Goal: Task Accomplishment & Management: Complete application form

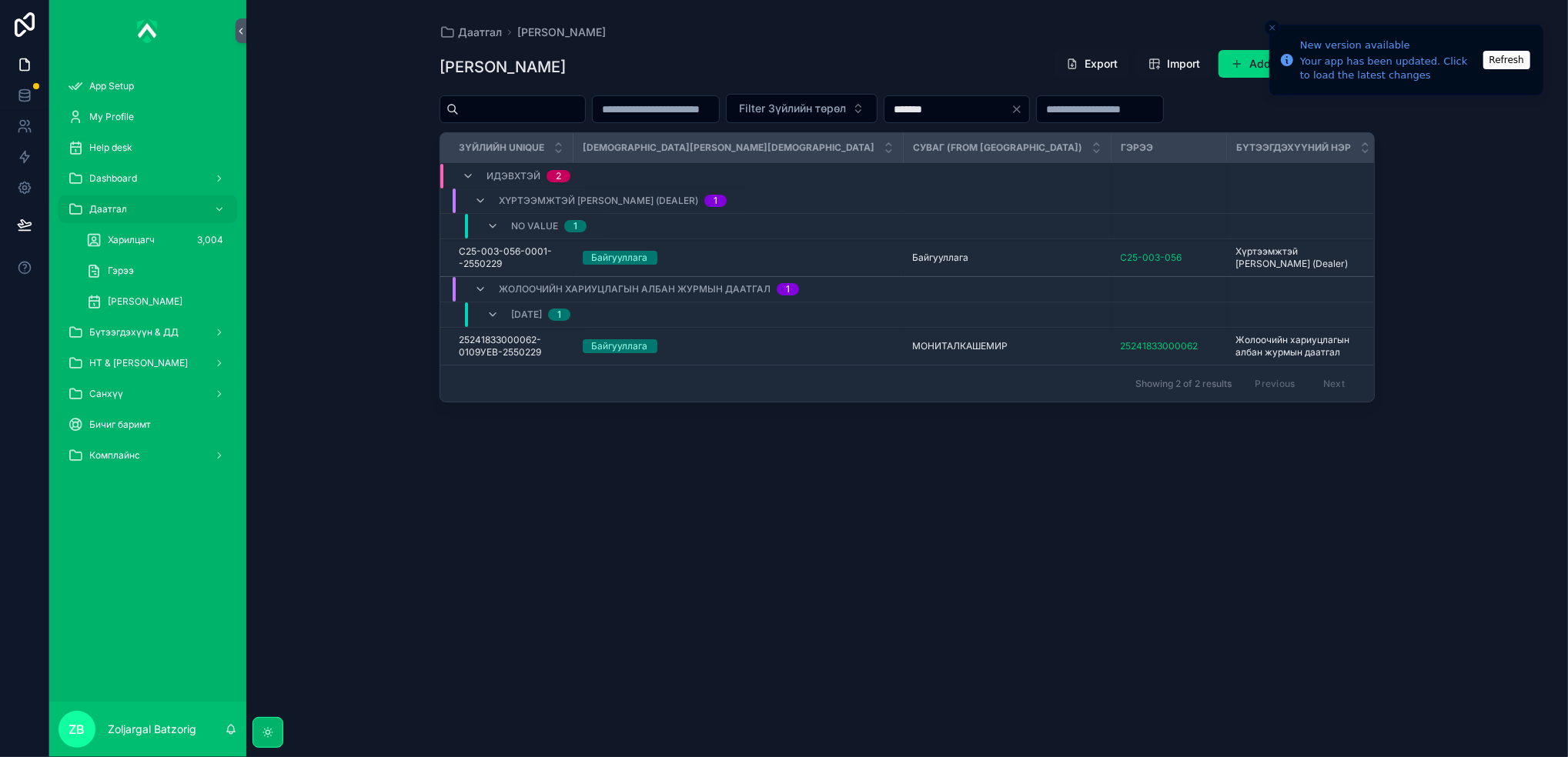
scroll to position [0, 943]
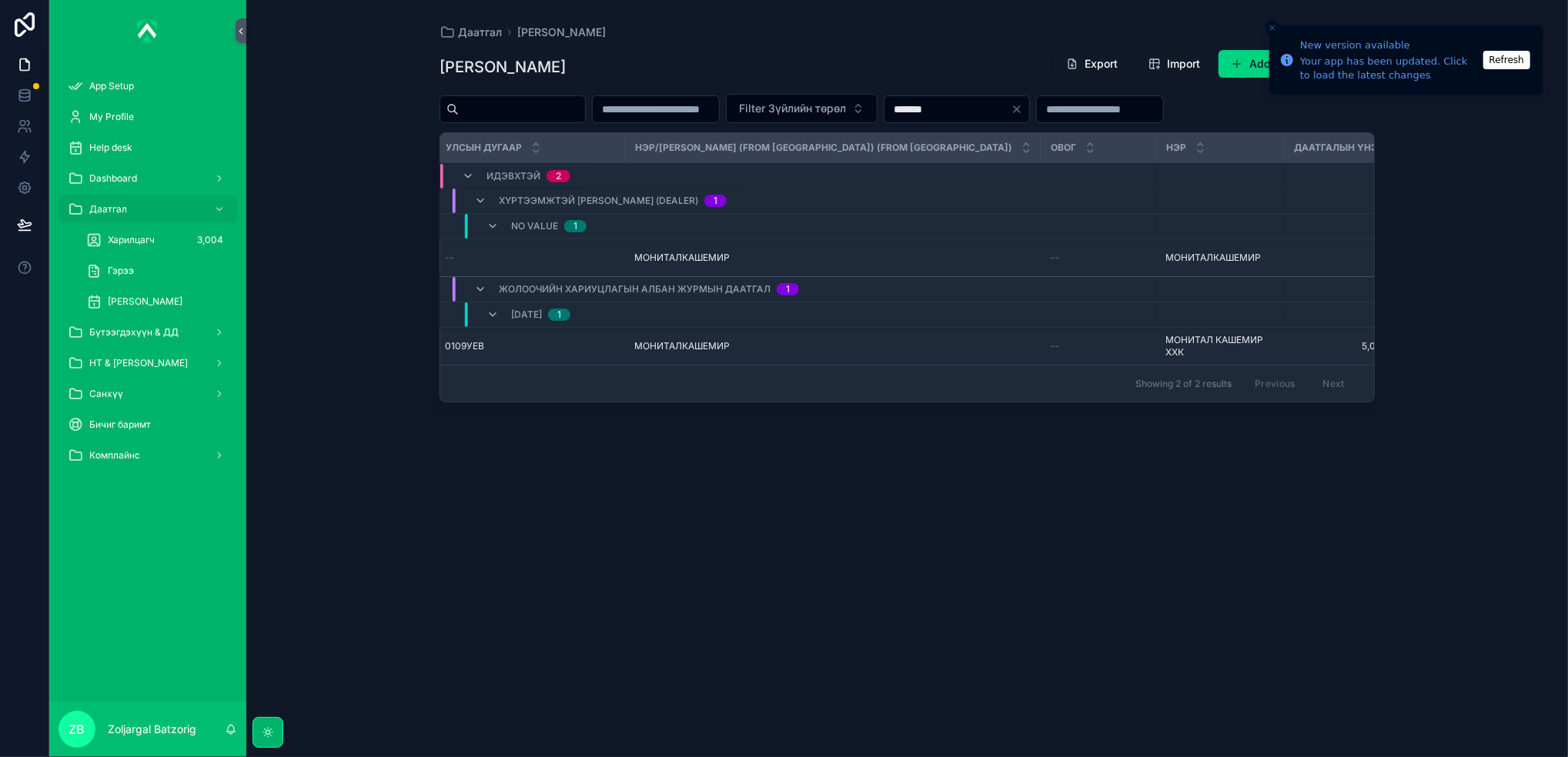
click at [183, 298] on span "[PERSON_NAME]" at bounding box center [145, 301] width 75 height 12
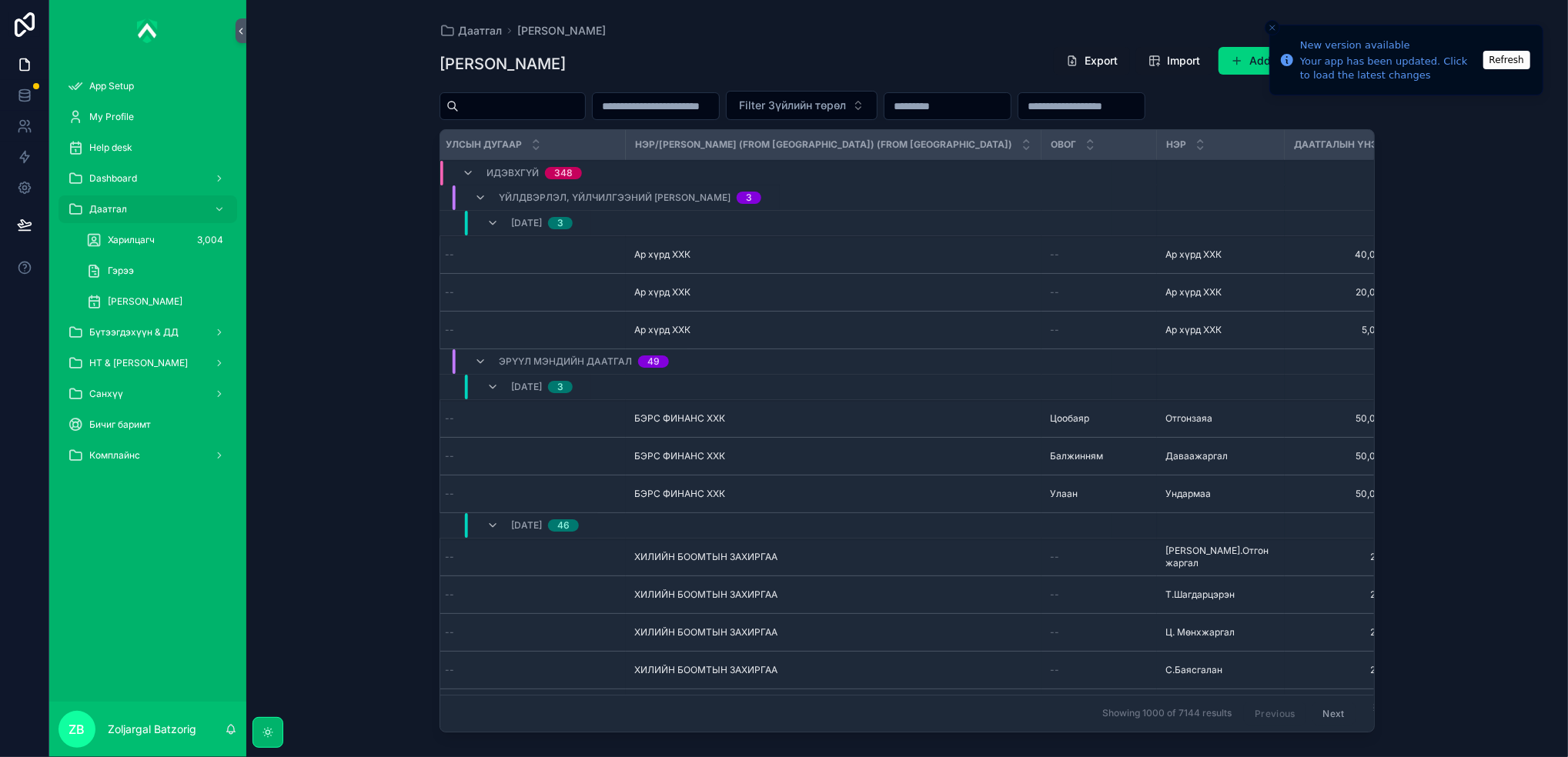
scroll to position [0, 942]
click at [1145, 119] on div "scrollable content" at bounding box center [1081, 106] width 128 height 27
click at [1144, 100] on input "scrollable content" at bounding box center [1081, 107] width 126 height 22
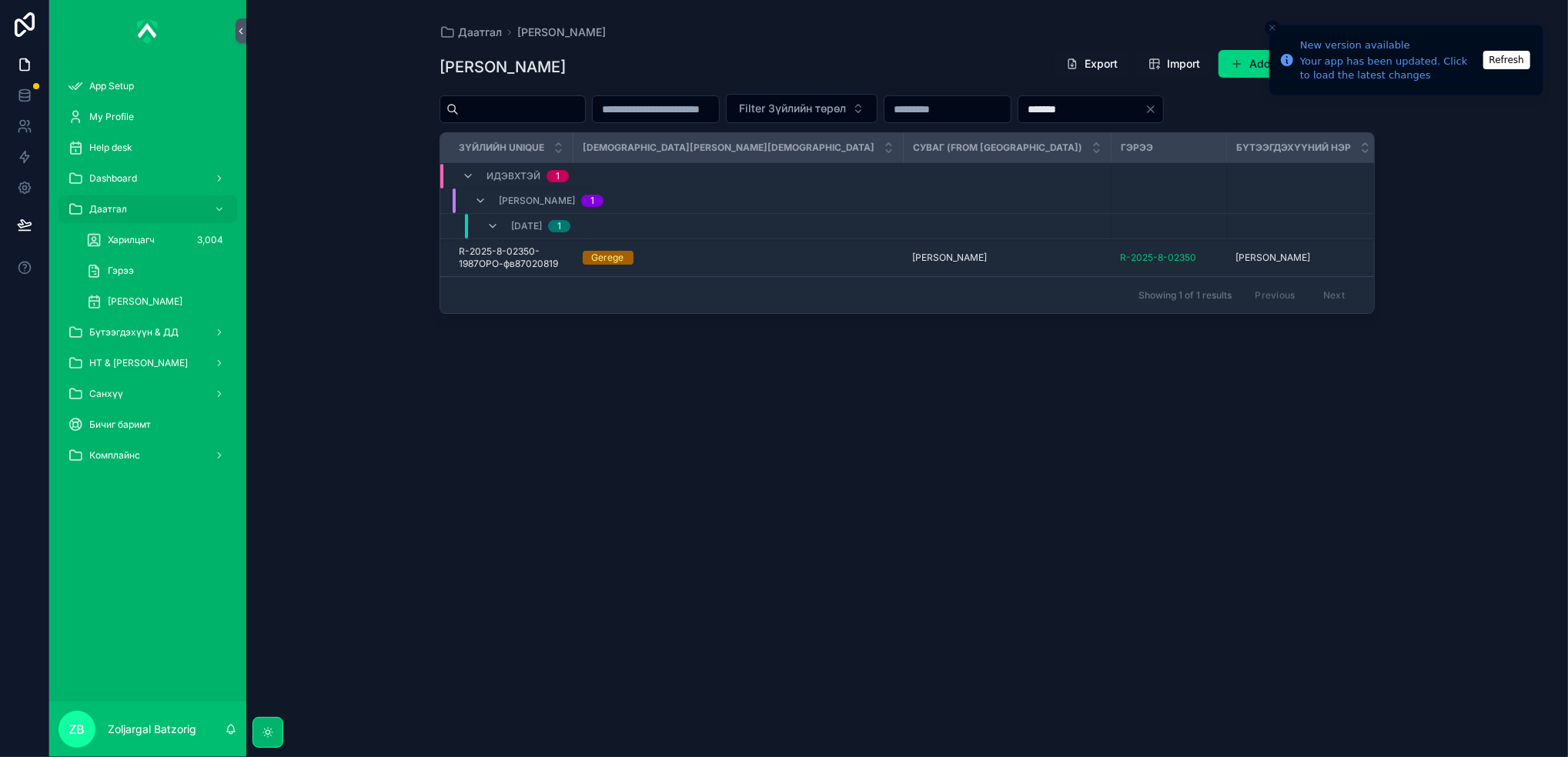
type input "*******"
click at [153, 359] on span "НТ & [PERSON_NAME]" at bounding box center [139, 363] width 99 height 12
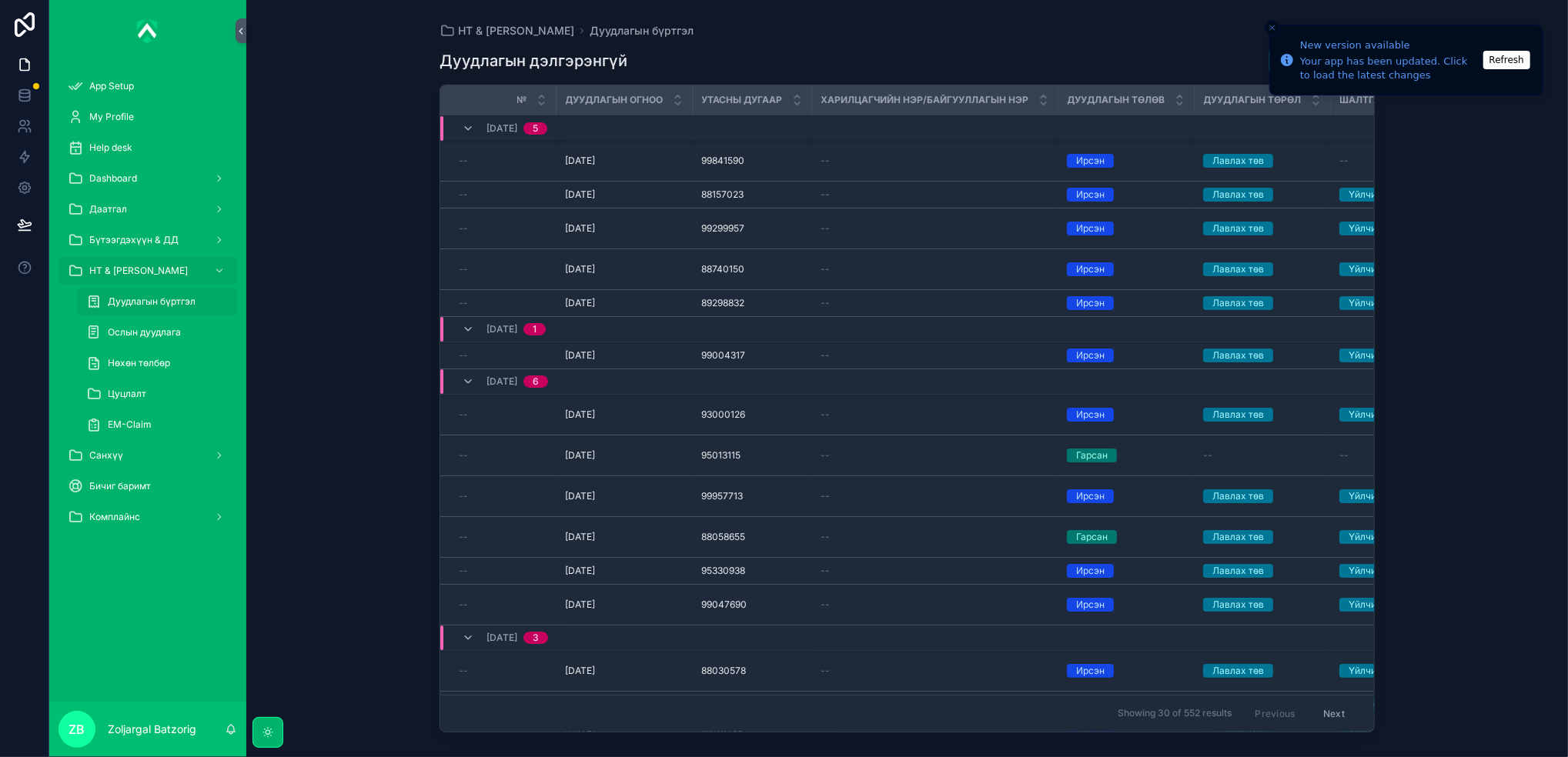
click at [174, 294] on div "Дуудлагын бүртгэл" at bounding box center [156, 301] width 142 height 25
click at [1458, 304] on div "НТ & Үйлчилгээ Дуудлагын бүртгэл Дуудлагын дэлгэрэнгүй Add CS Call № Дуудлагын …" at bounding box center [907, 378] width 1321 height 757
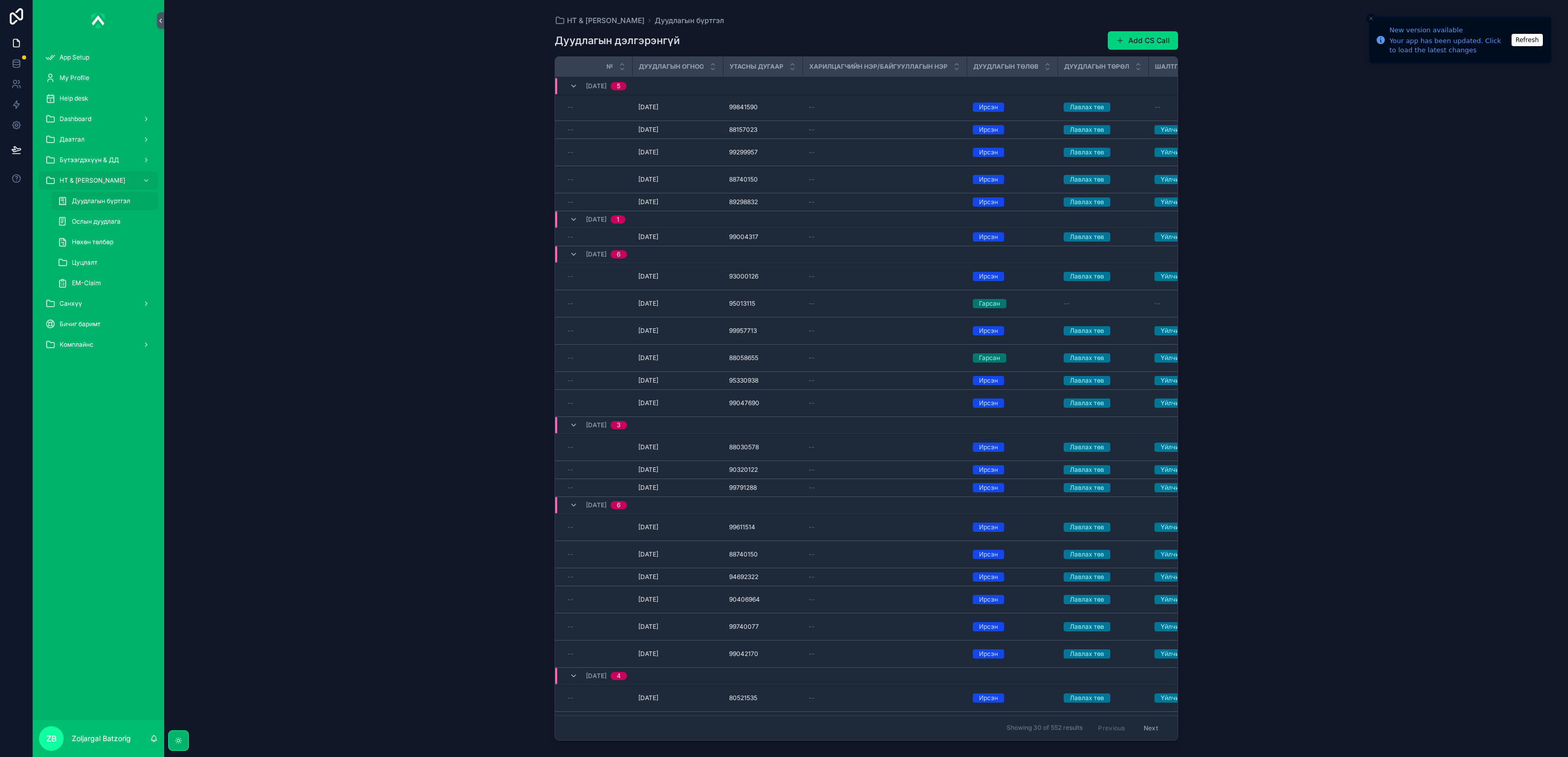
click at [1045, 56] on div "НТ & Үйлчилгээ Дуудлагын бүртгэл Дуудлагын дэлгэрэнгүй Add CS Call № Дуудлагын …" at bounding box center [866, 378] width 1404 height 757
click at [1045, 40] on button "Add CS Call" at bounding box center [1143, 40] width 70 height 18
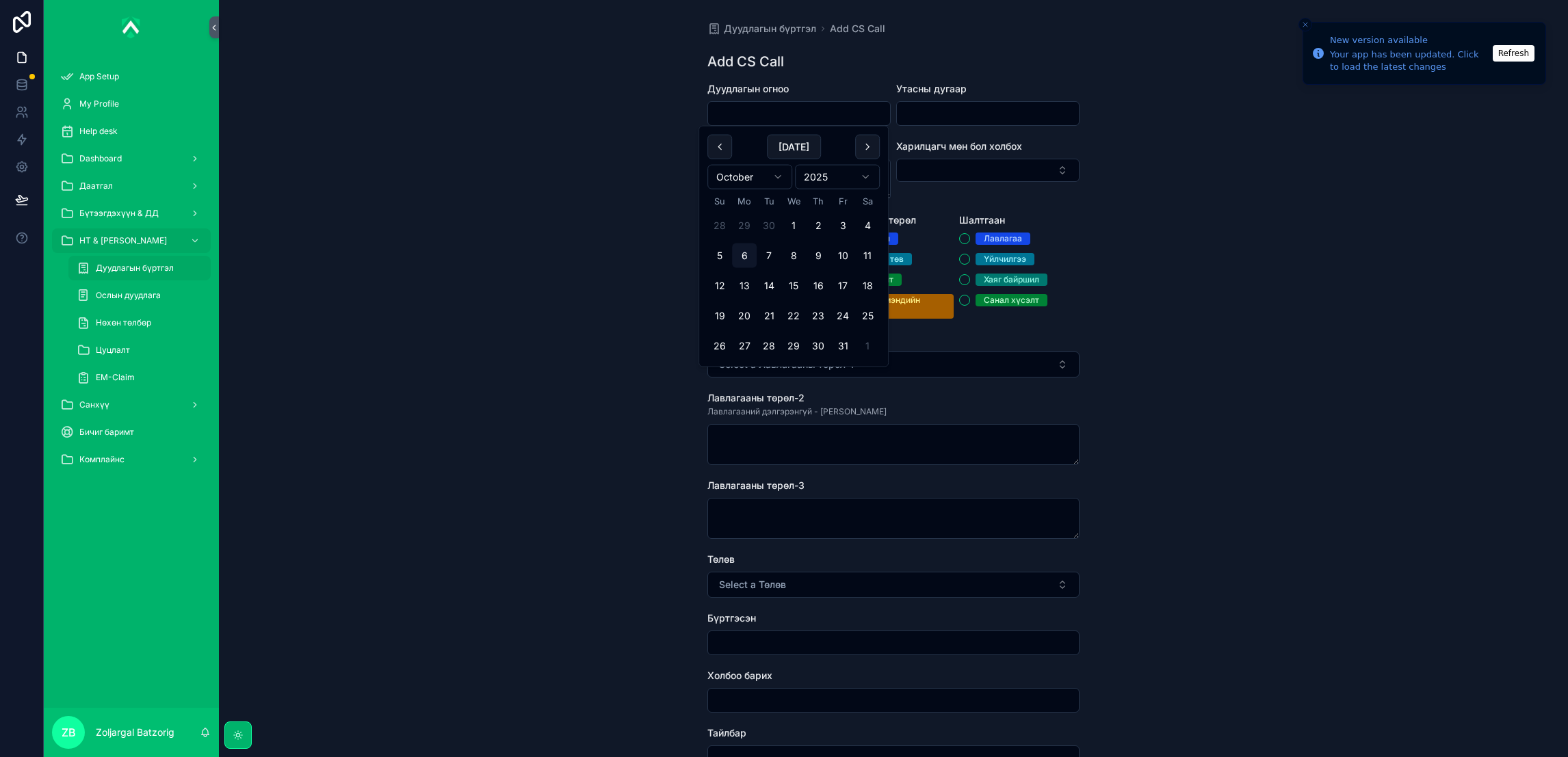
click at [801, 110] on input "scrollable content" at bounding box center [799, 114] width 182 height 19
click at [749, 255] on button "6" at bounding box center [744, 256] width 24 height 24
type input "*********"
click at [942, 118] on input "scrollable content" at bounding box center [988, 114] width 182 height 19
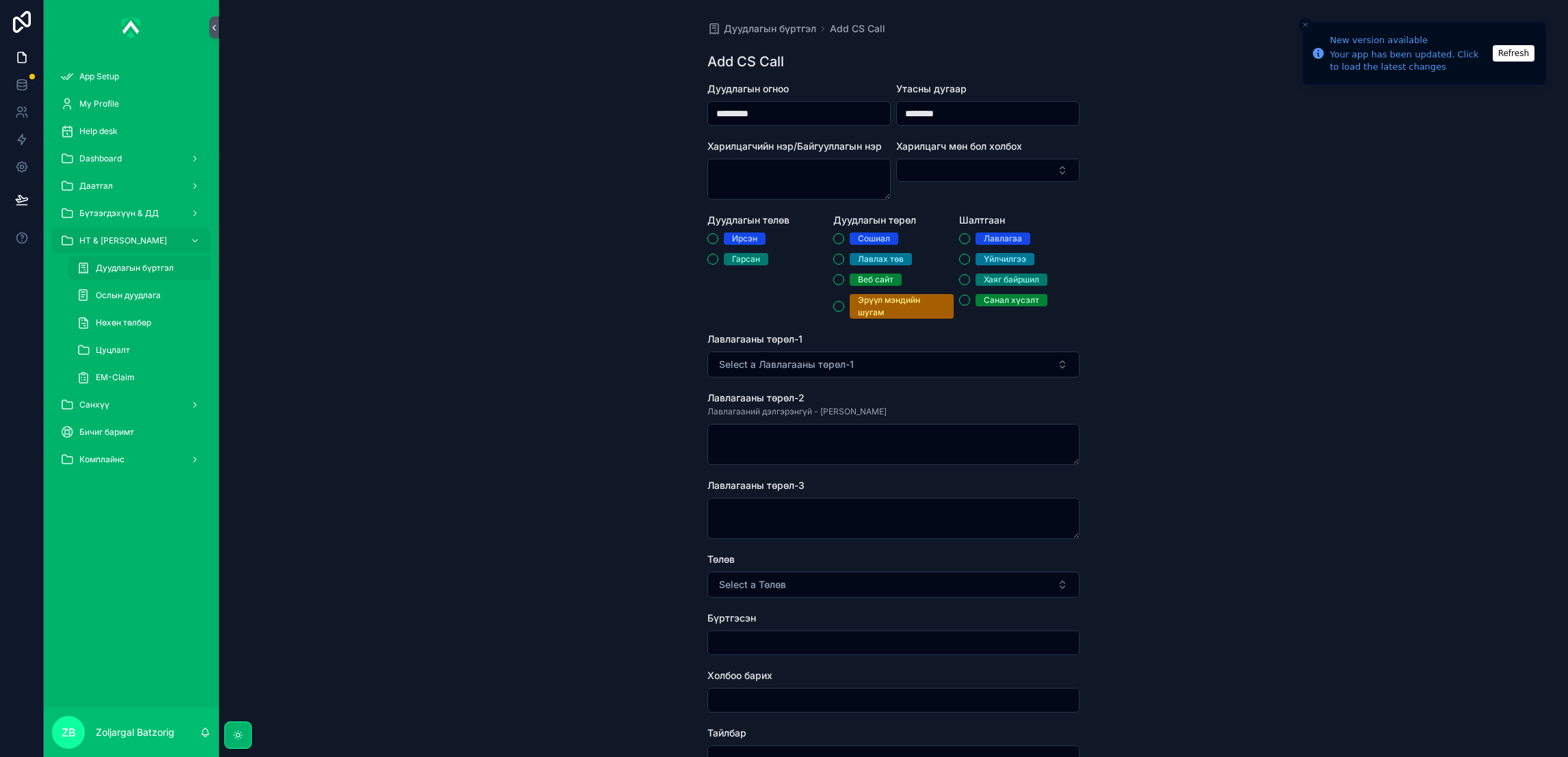
type input "********"
click at [738, 230] on div "Дуудлагын төлөв Ирсэн Гарсан" at bounding box center [768, 266] width 120 height 105
click at [739, 242] on div "Ирсэн" at bounding box center [744, 239] width 25 height 12
click at [718, 242] on button "Ирсэн" at bounding box center [713, 238] width 11 height 11
click at [869, 258] on div "Лавлах төв" at bounding box center [881, 259] width 45 height 12
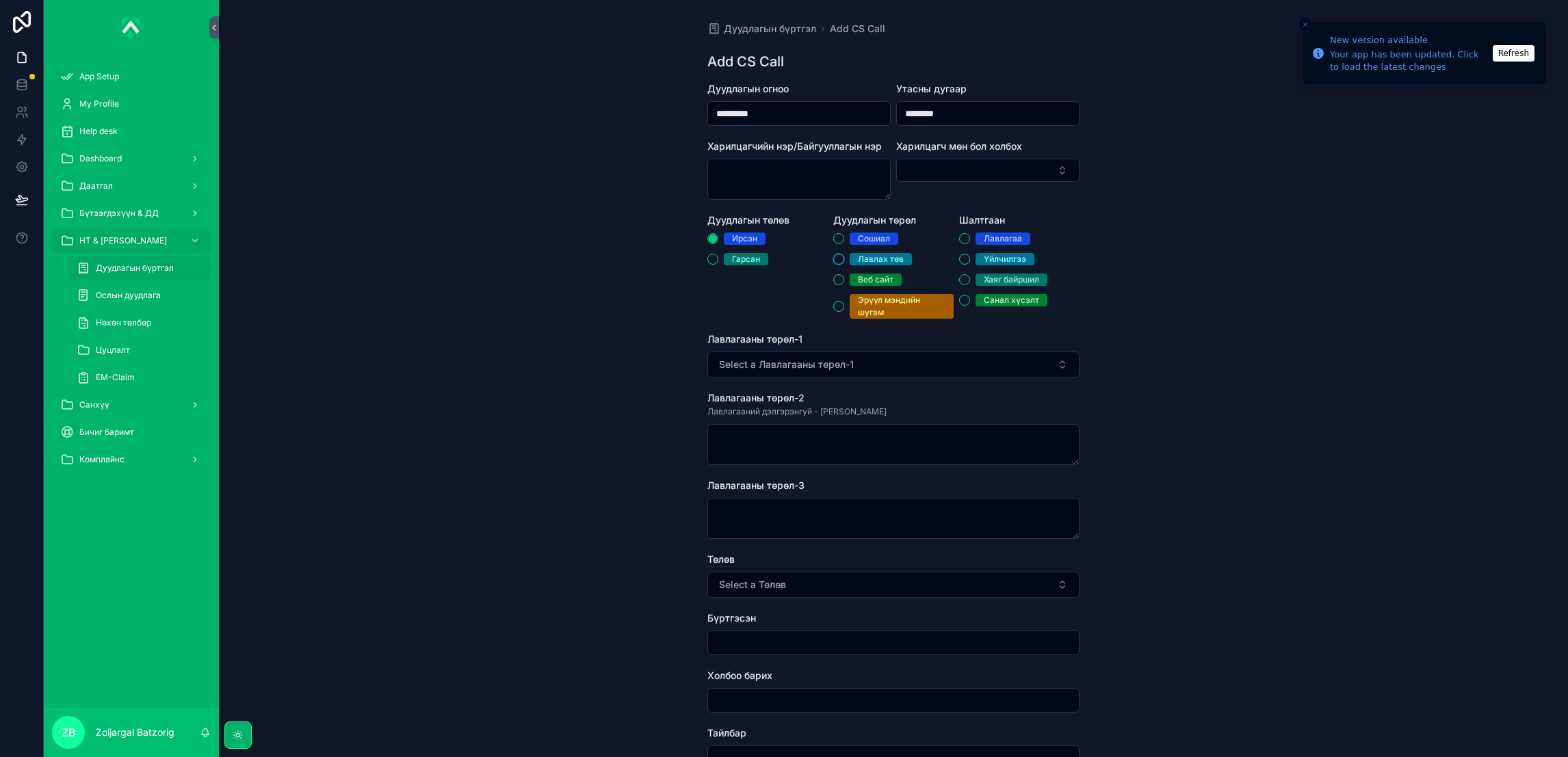
click at [844, 258] on button "Лавлах төв" at bounding box center [838, 259] width 11 height 11
click at [1005, 257] on div "Үйлчилгээ" at bounding box center [1005, 259] width 42 height 12
click at [970, 257] on button "Үйлчилгээ" at bounding box center [964, 259] width 11 height 11
click at [860, 373] on button "Select a Лавлагааны төрөл-1" at bounding box center [894, 364] width 373 height 26
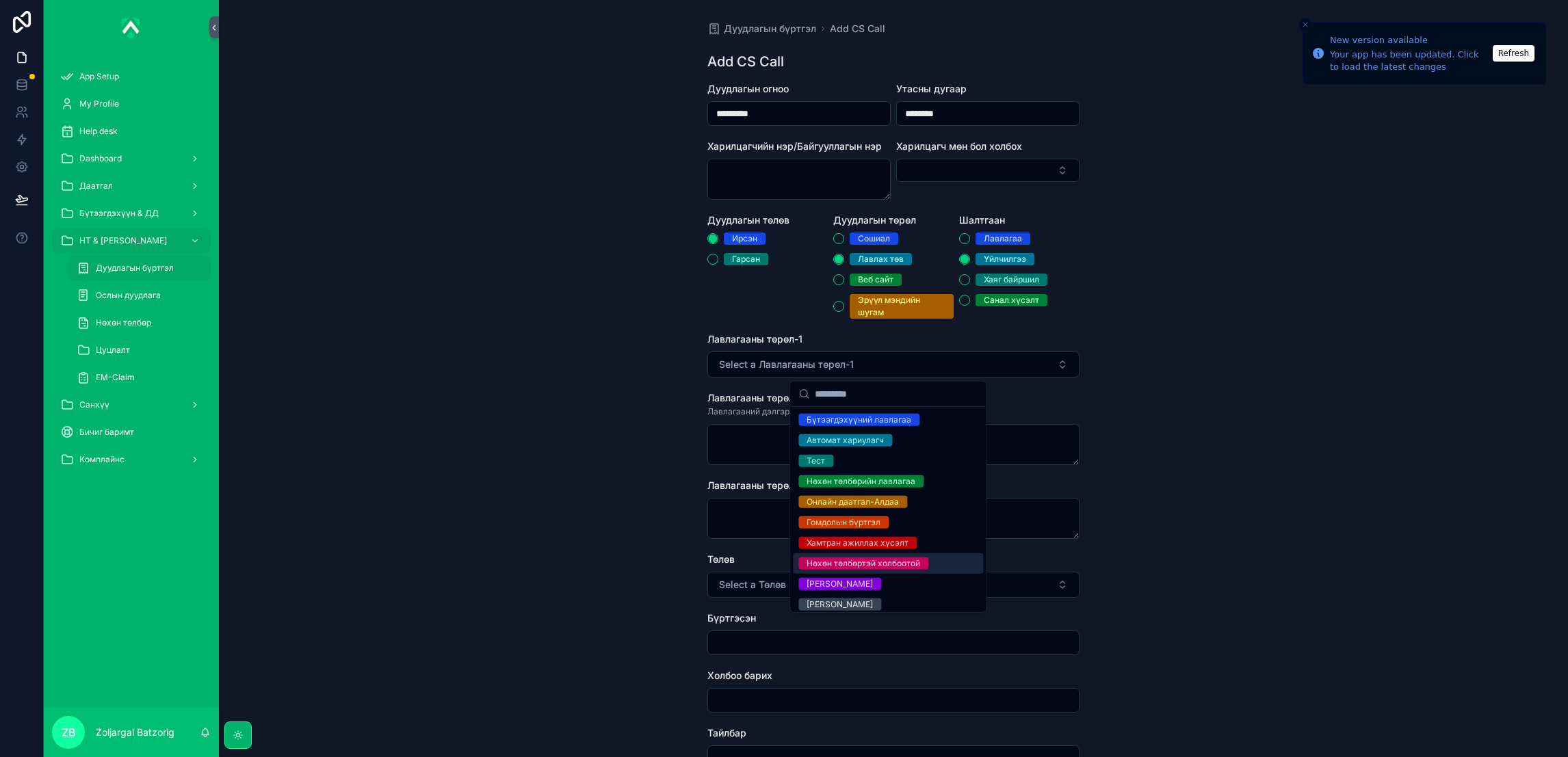
click at [864, 562] on div "Нөхөн төлбөртэй холбоотой" at bounding box center [864, 563] width 114 height 12
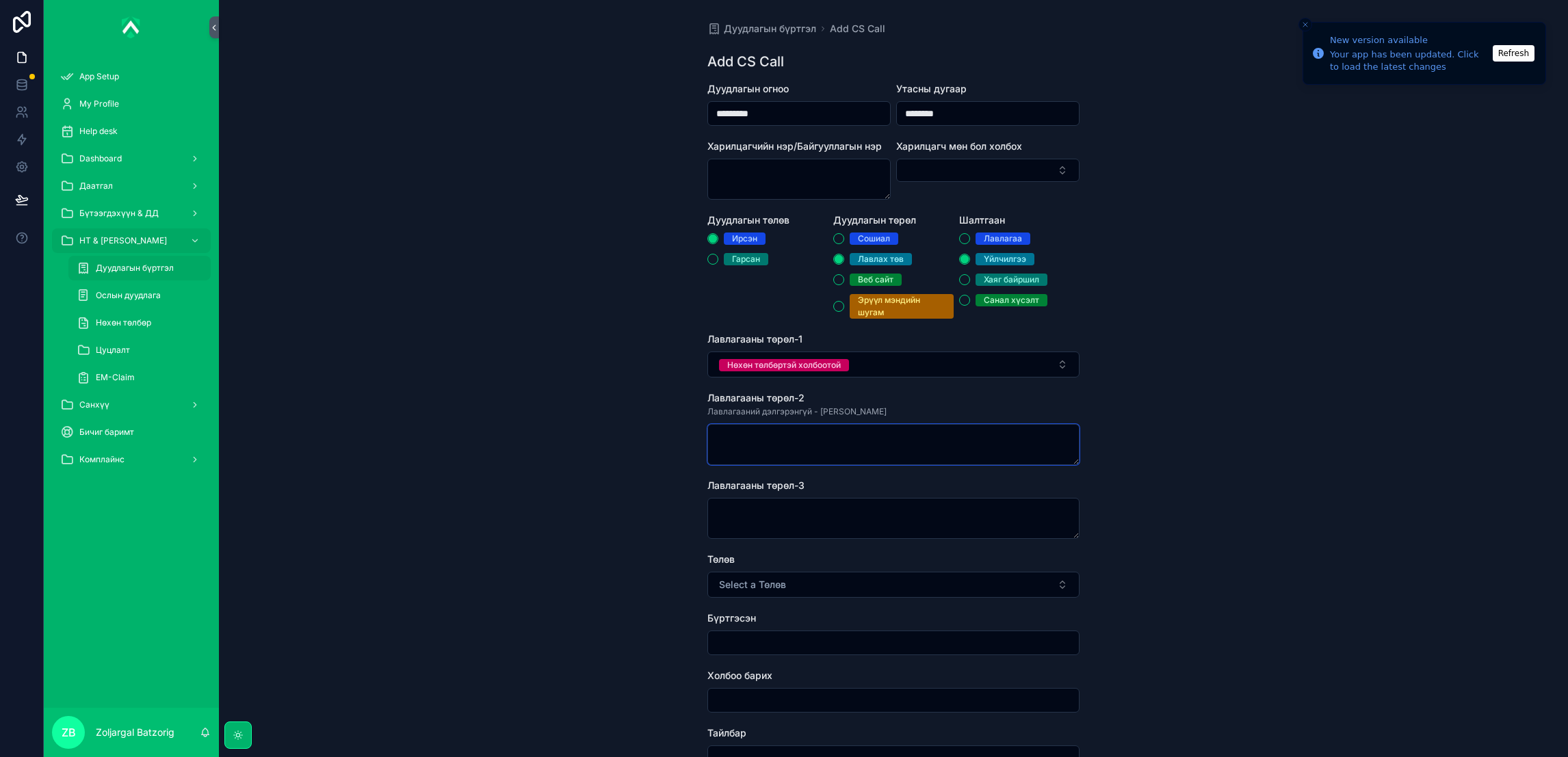
click at [812, 450] on textarea "scrollable content" at bounding box center [894, 445] width 373 height 41
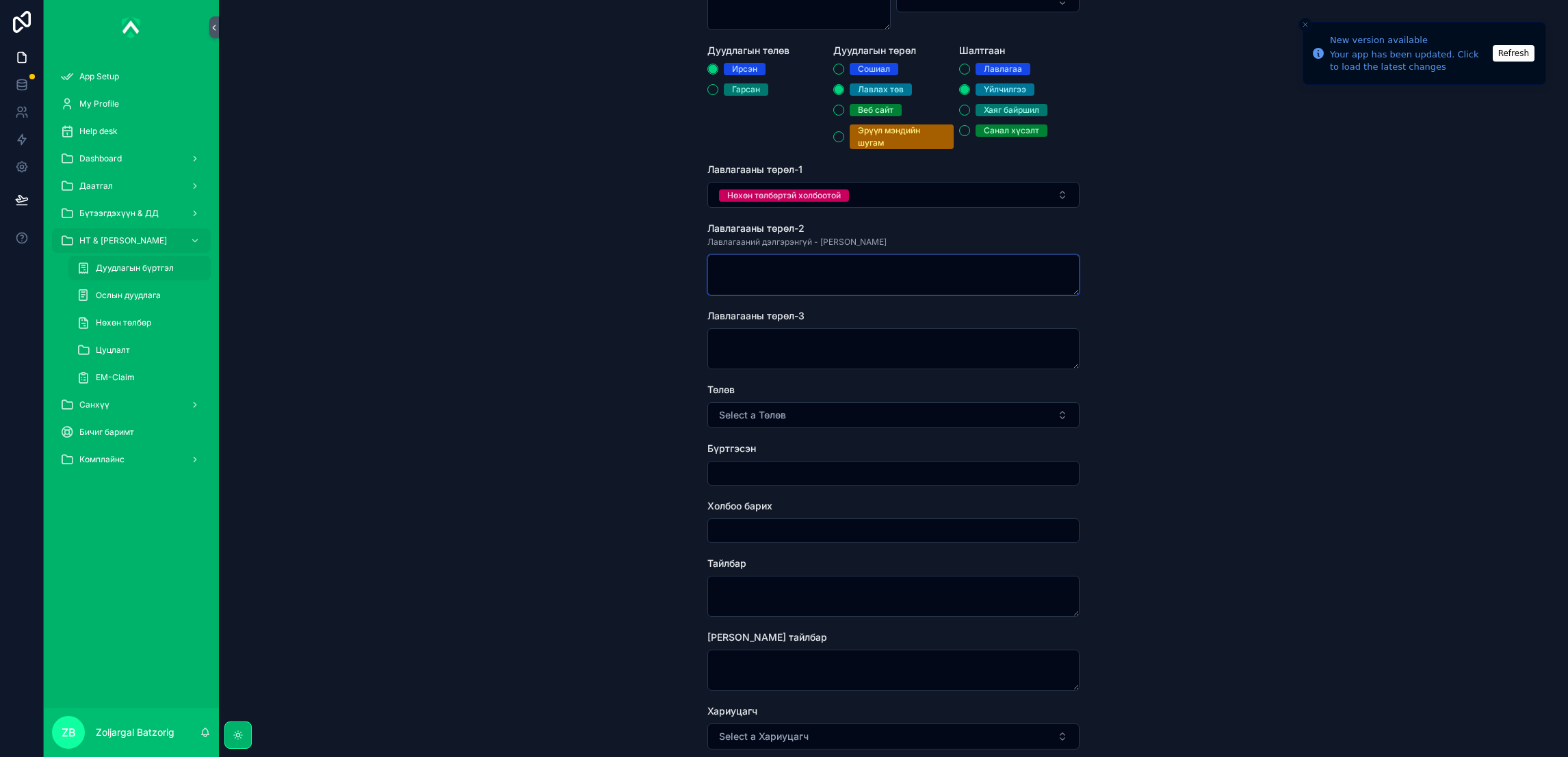
scroll to position [205, 0]
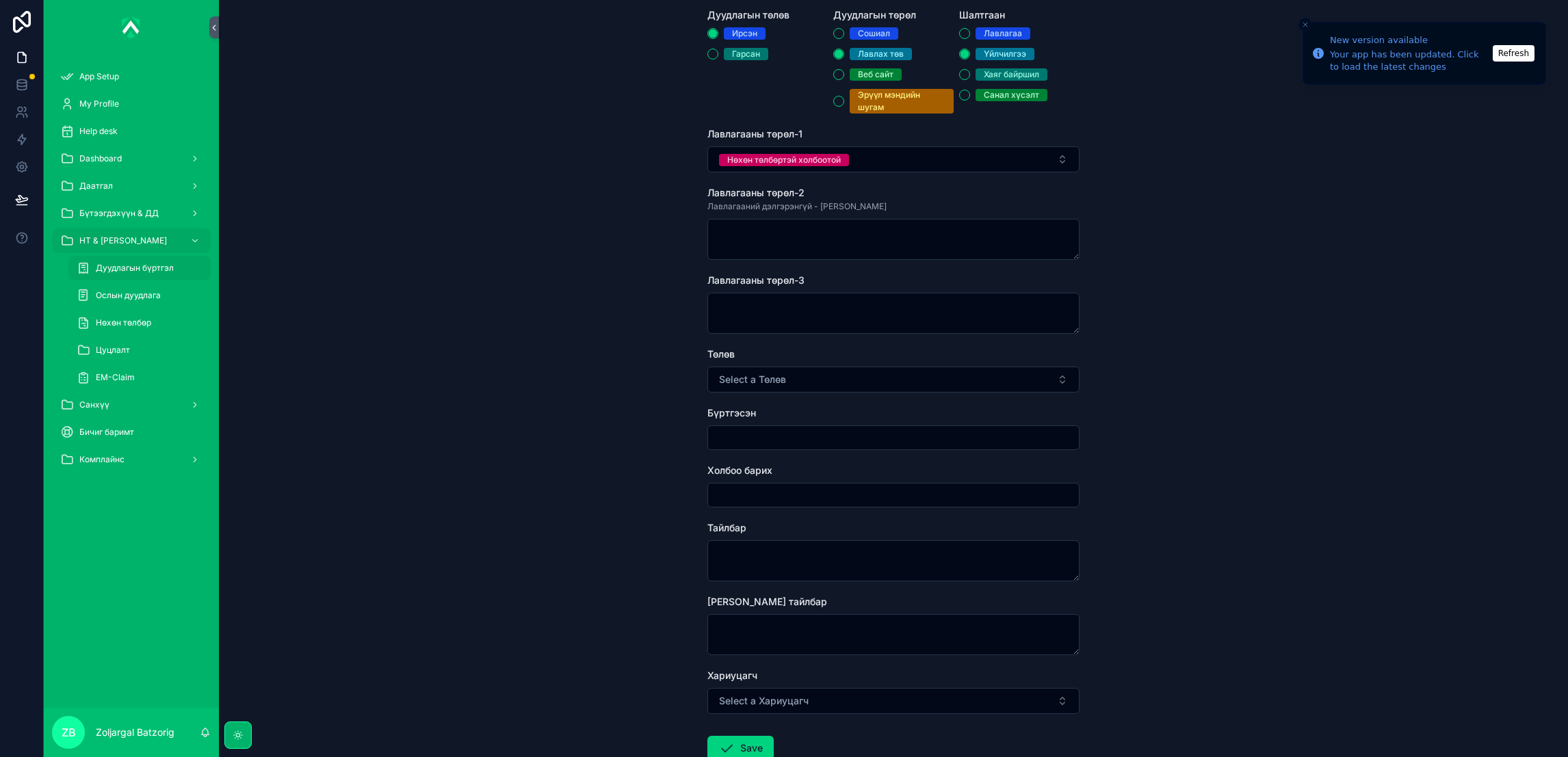
drag, startPoint x: 785, startPoint y: 393, endPoint x: 791, endPoint y: 391, distance: 6.3
click at [786, 389] on button "Select a Төлөв" at bounding box center [894, 380] width 373 height 26
click at [819, 433] on div "Хаасан" at bounding box center [821, 434] width 28 height 12
click at [770, 437] on input "scrollable content" at bounding box center [893, 438] width 371 height 19
type input "**********"
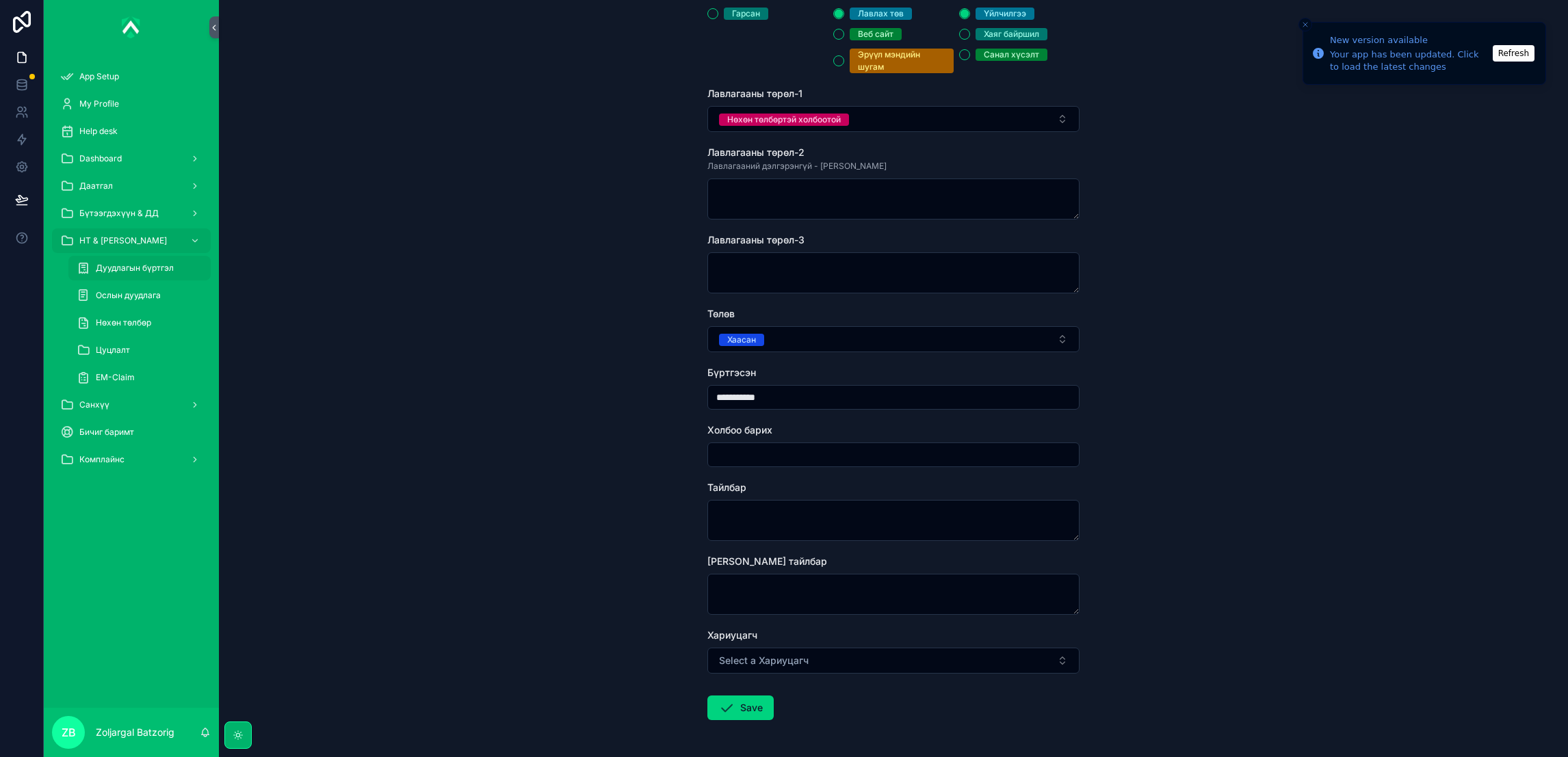
scroll to position [296, 0]
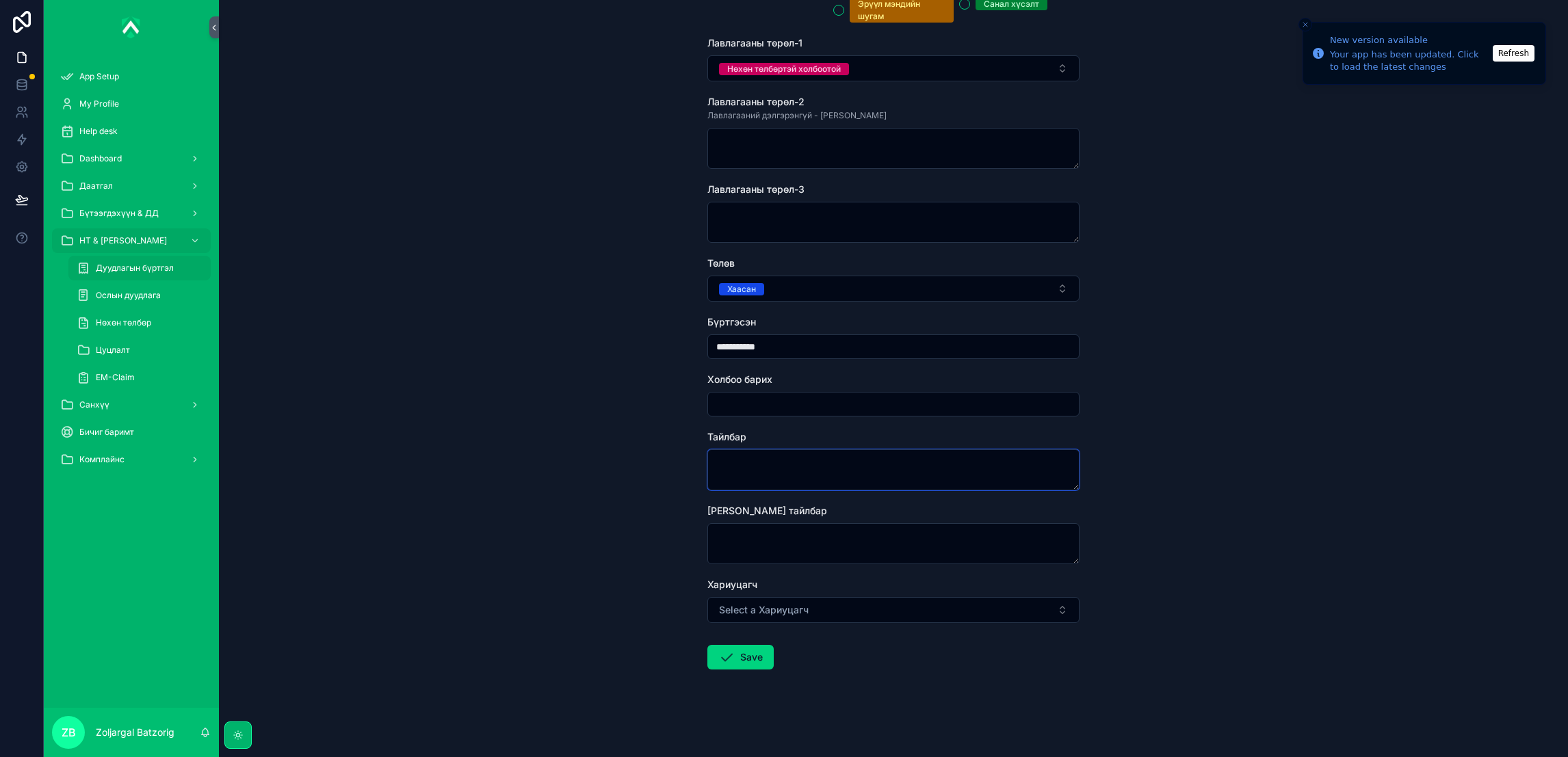
click at [782, 461] on textarea "scrollable content" at bounding box center [894, 470] width 373 height 41
type textarea "**********"
click at [894, 614] on button "Select a Хариуцагч" at bounding box center [894, 610] width 373 height 26
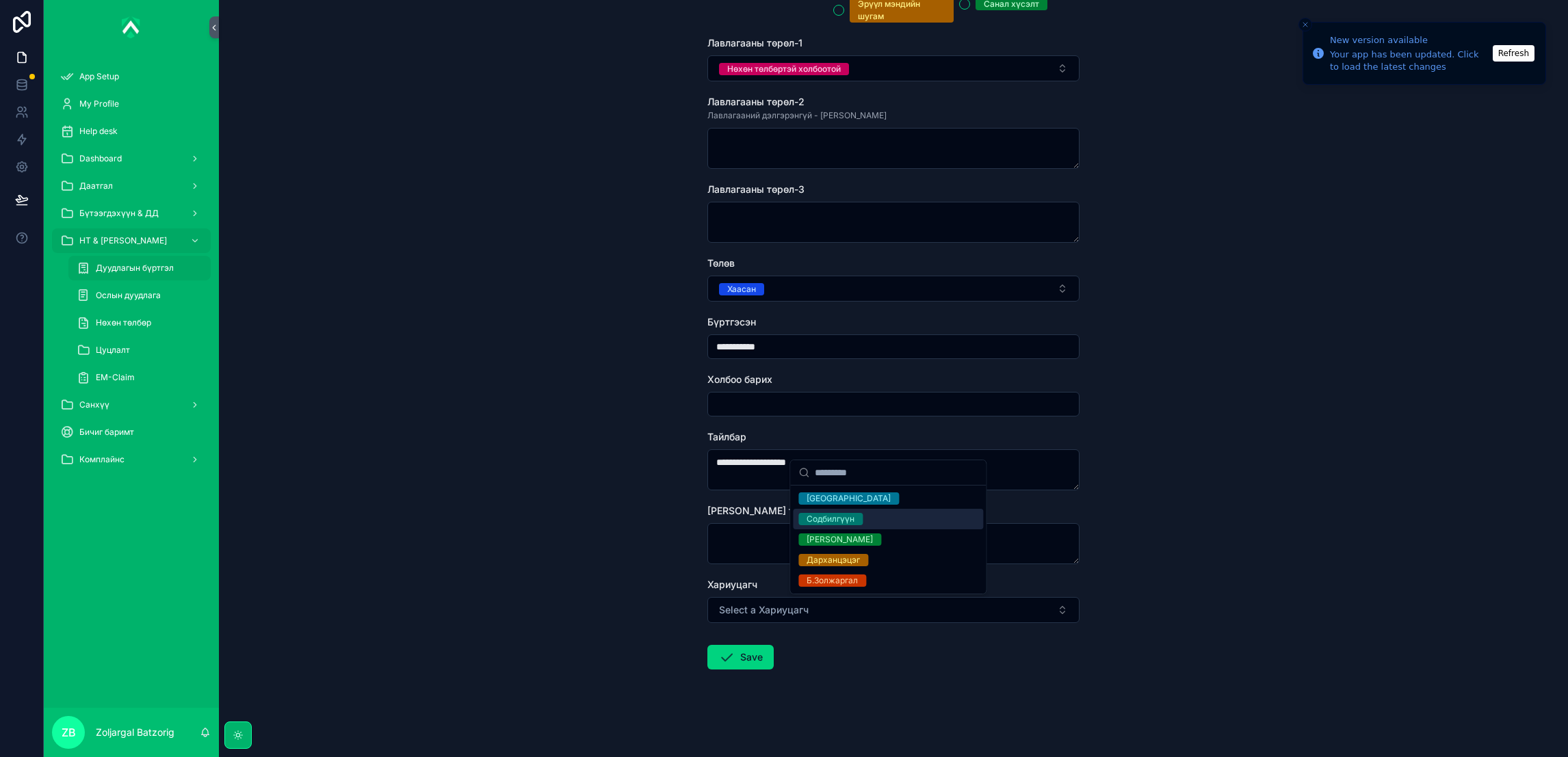
click at [834, 516] on div "Содбилгүүн" at bounding box center [830, 518] width 48 height 12
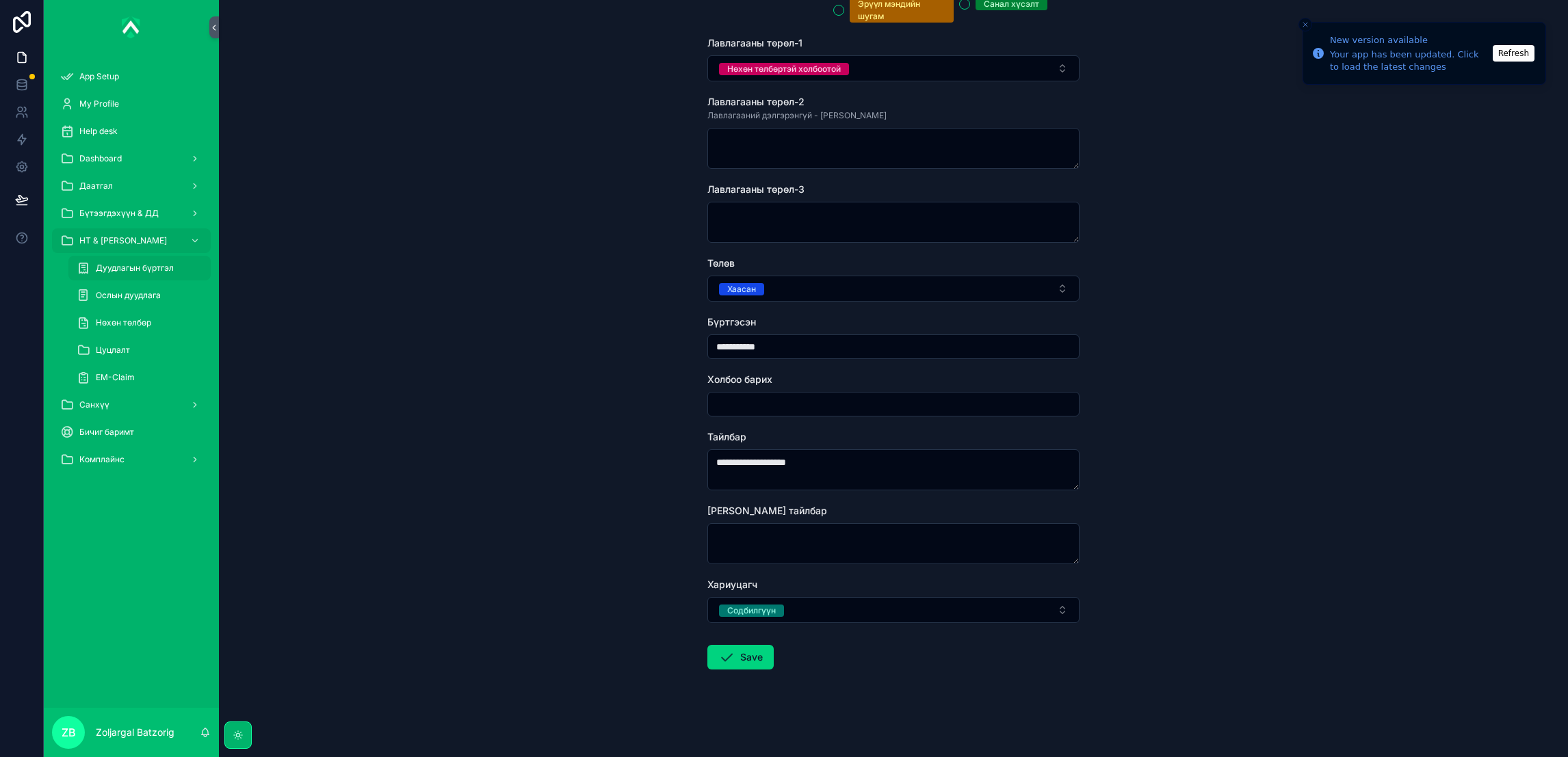
click at [739, 648] on button "Save" at bounding box center [741, 657] width 67 height 24
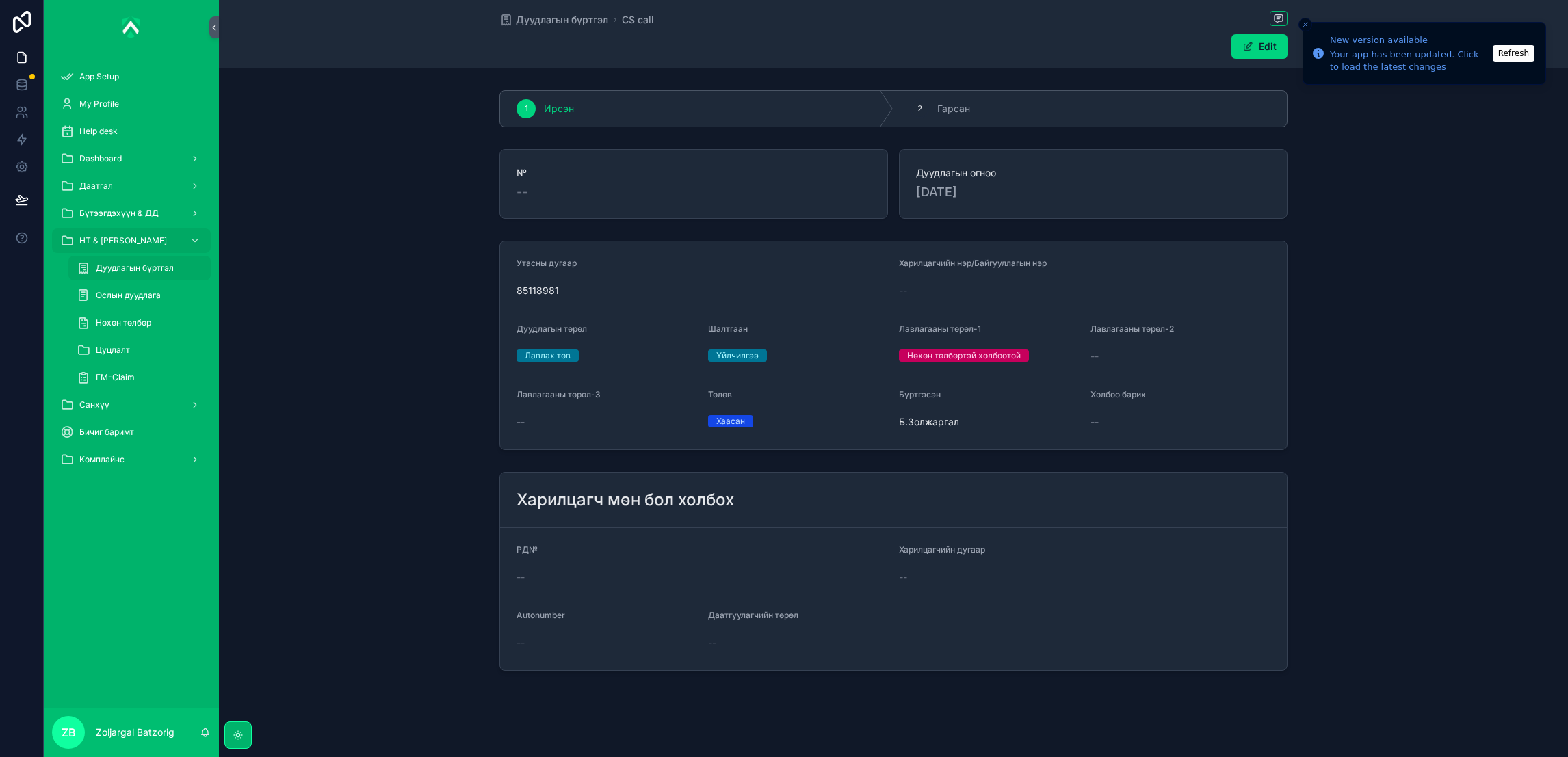
drag, startPoint x: 151, startPoint y: 185, endPoint x: 151, endPoint y: 193, distance: 8.0
click at [151, 185] on div "Даатгал" at bounding box center [131, 186] width 142 height 22
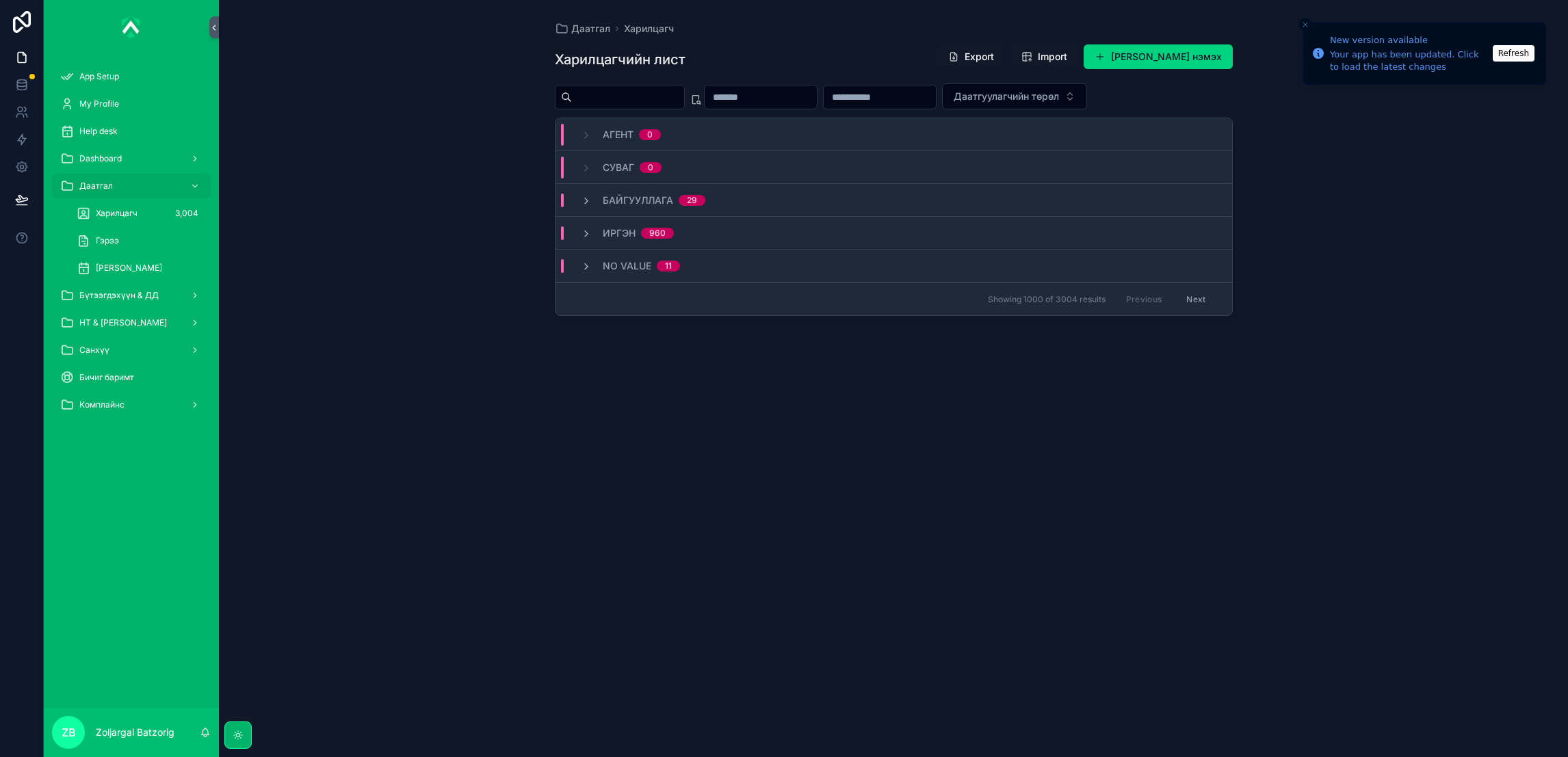
click at [149, 233] on div "Гэрээ" at bounding box center [139, 240] width 126 height 22
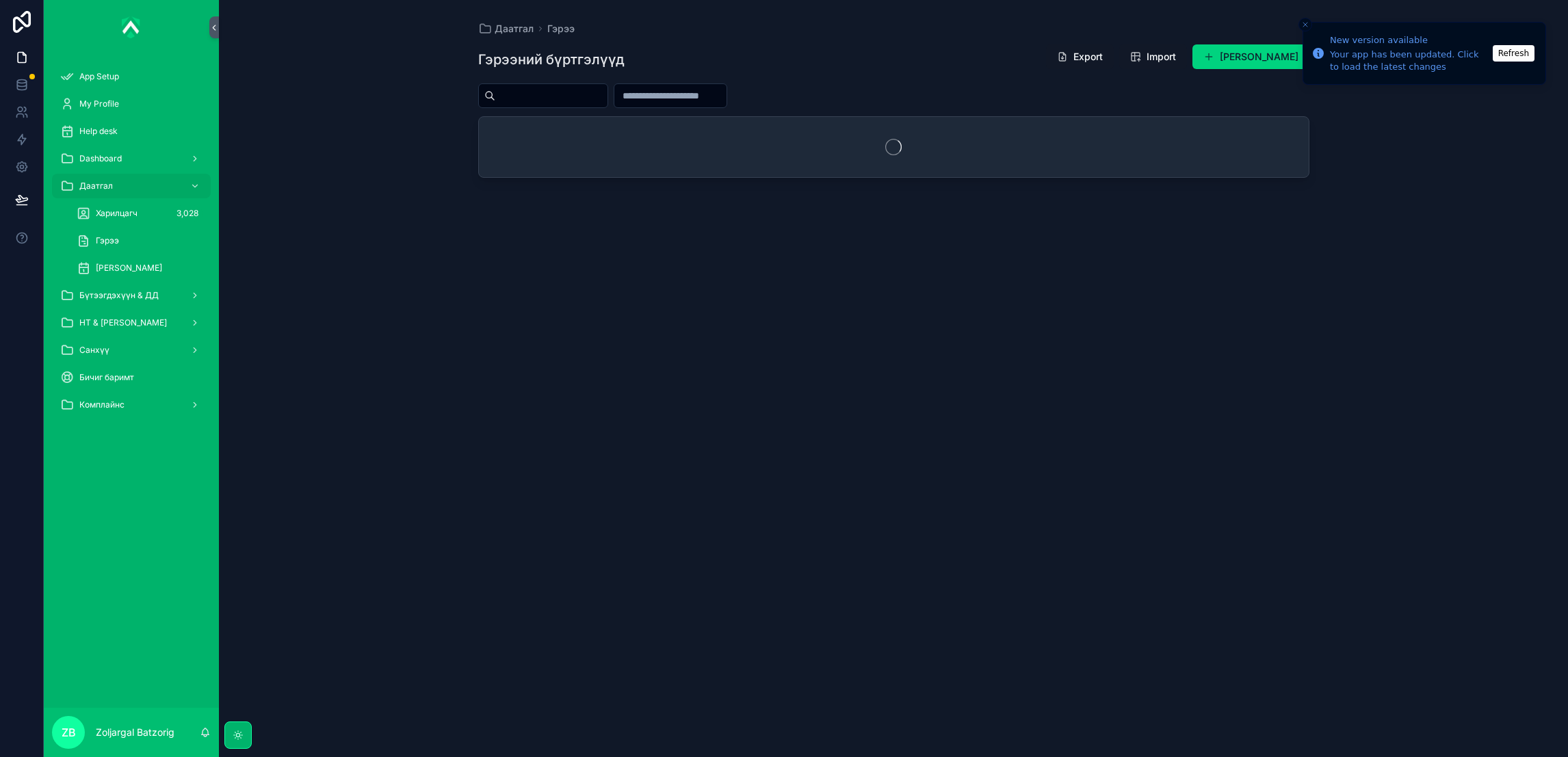
click at [151, 257] on div "[PERSON_NAME]" at bounding box center [139, 268] width 126 height 22
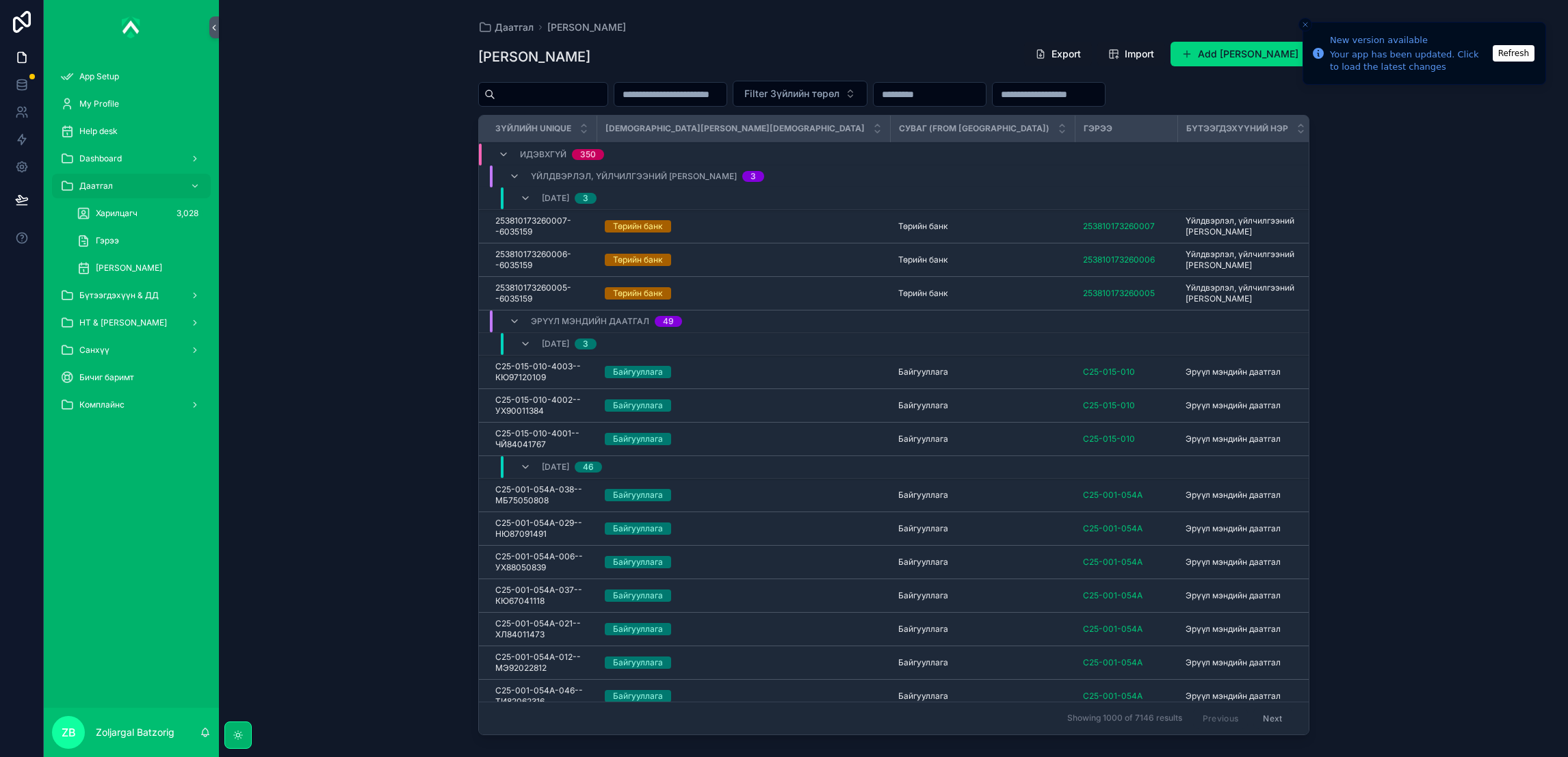
click at [1105, 92] on input "scrollable content" at bounding box center [1049, 95] width 112 height 19
click at [166, 258] on div "[PERSON_NAME]" at bounding box center [139, 268] width 126 height 22
click at [155, 268] on span "[PERSON_NAME]" at bounding box center [129, 268] width 67 height 11
click at [146, 257] on div "[PERSON_NAME]" at bounding box center [139, 268] width 126 height 22
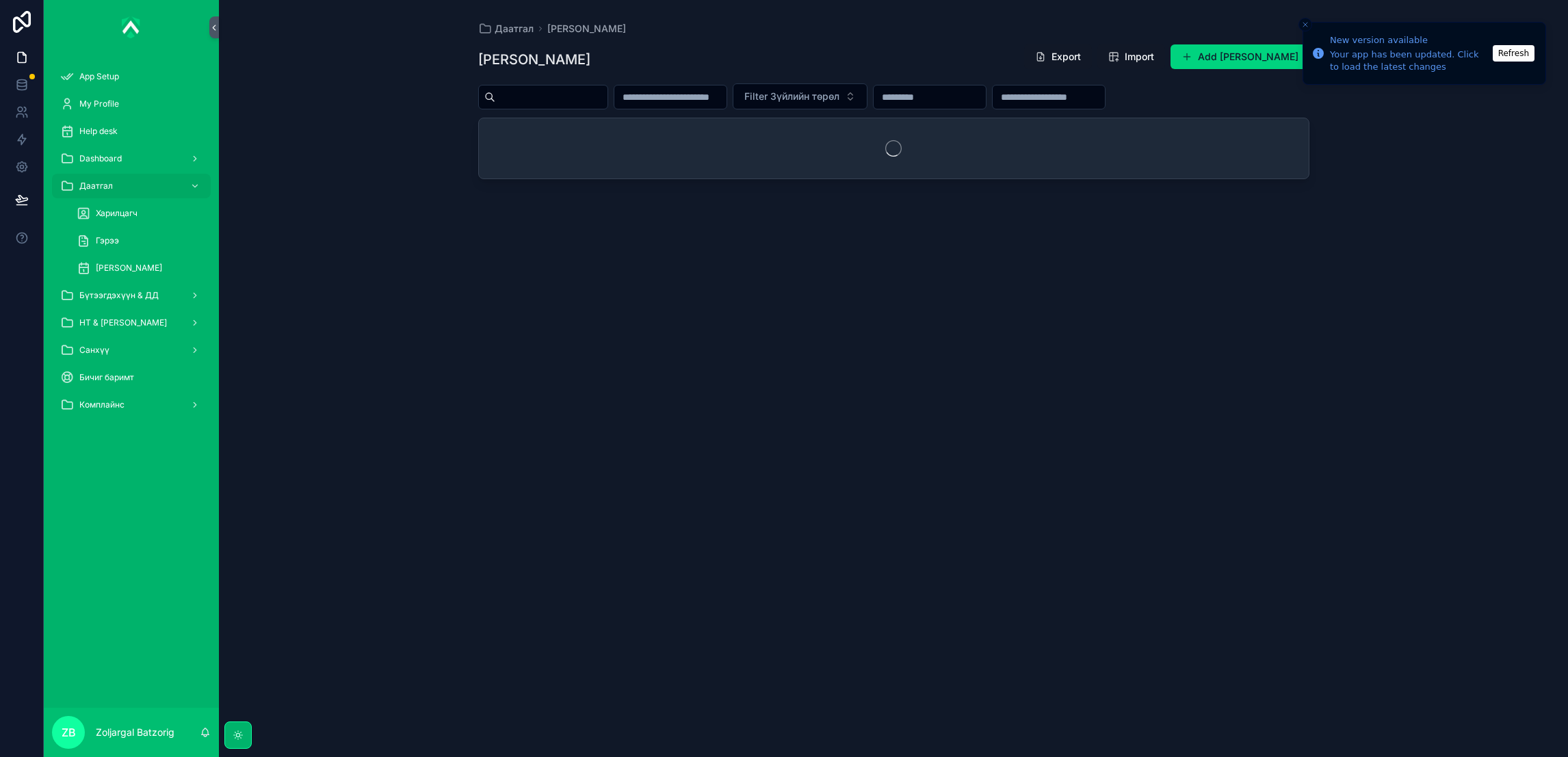
click at [150, 263] on span "[PERSON_NAME]" at bounding box center [129, 268] width 67 height 11
click at [150, 264] on span "[PERSON_NAME]" at bounding box center [129, 268] width 67 height 11
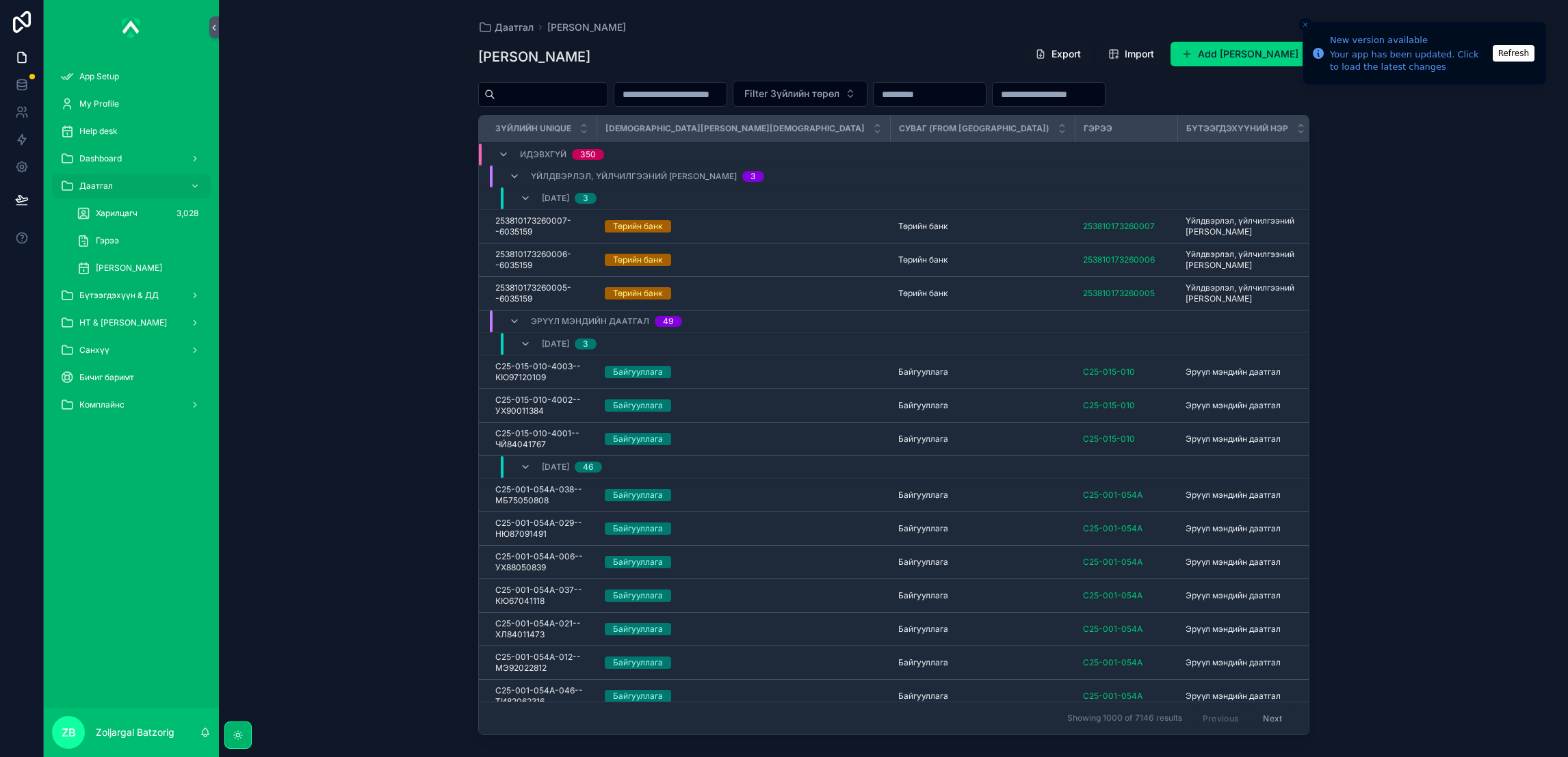
click at [110, 264] on span "[PERSON_NAME]" at bounding box center [129, 268] width 67 height 11
click at [1229, 91] on div "Filter Зүйлийн төрөл" at bounding box center [894, 93] width 831 height 26
click at [1105, 95] on input "scrollable content" at bounding box center [1049, 95] width 112 height 19
